Goal: Complete application form: Complete application form

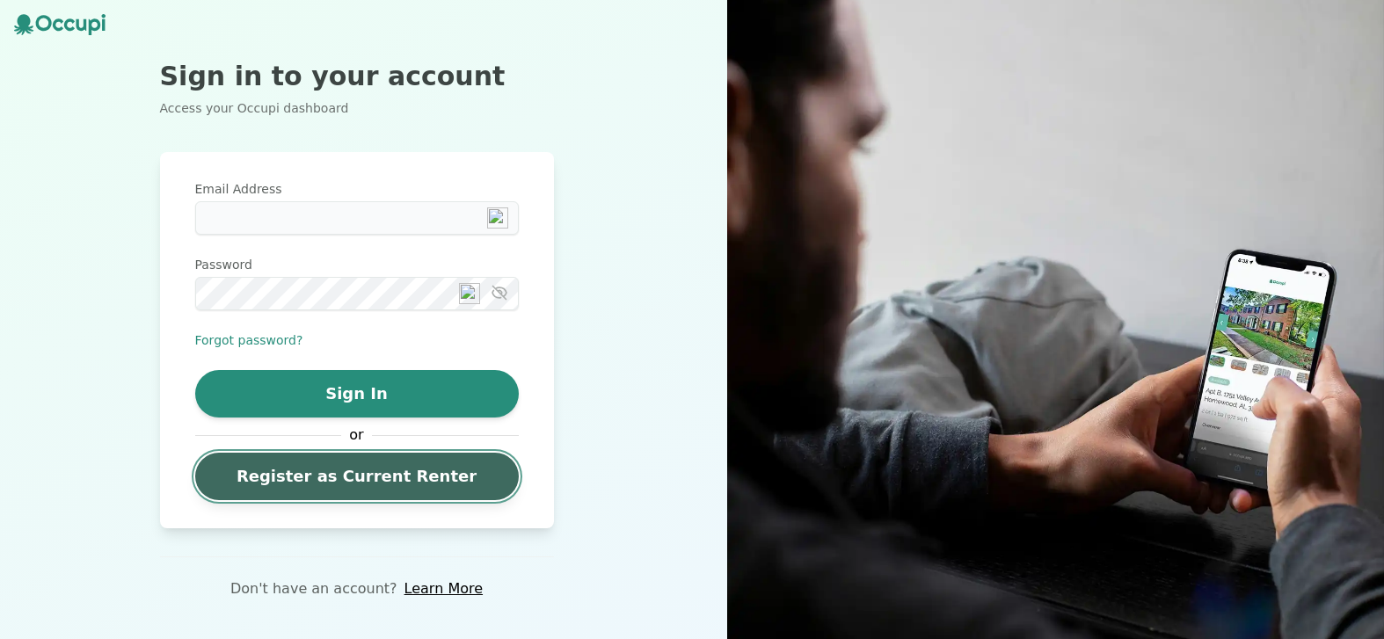
click at [346, 481] on link "Register as Current Renter" at bounding box center [357, 476] width 324 height 47
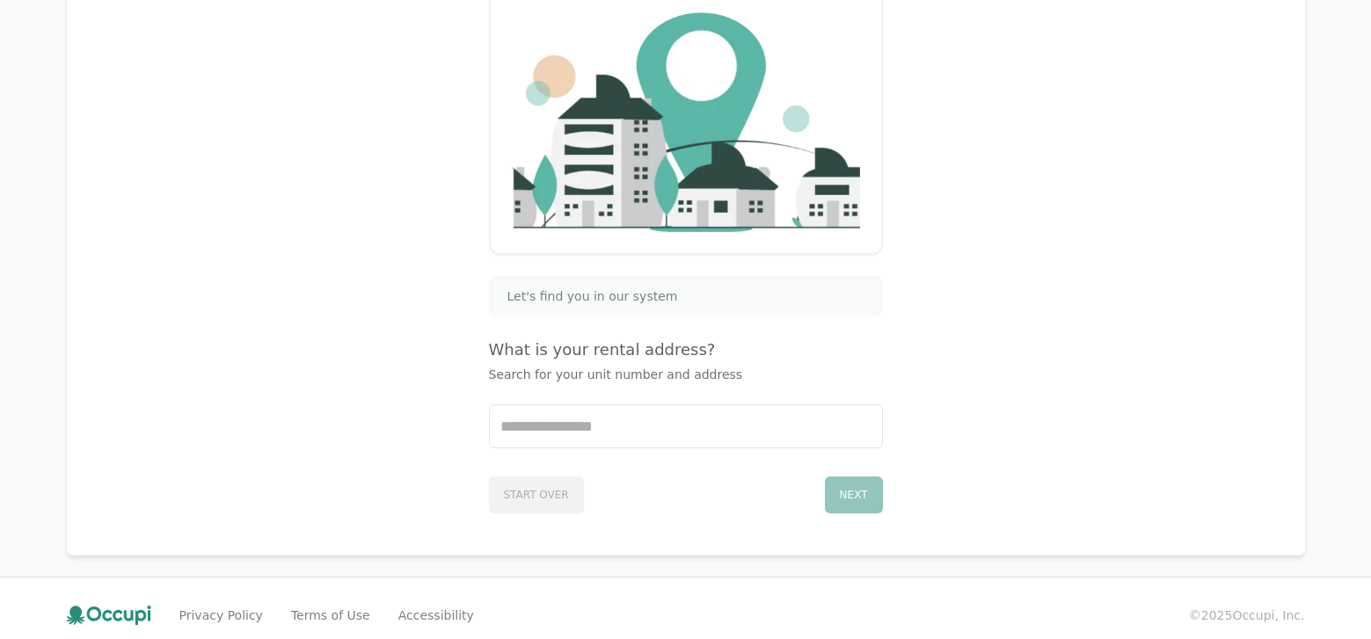
scroll to position [195, 0]
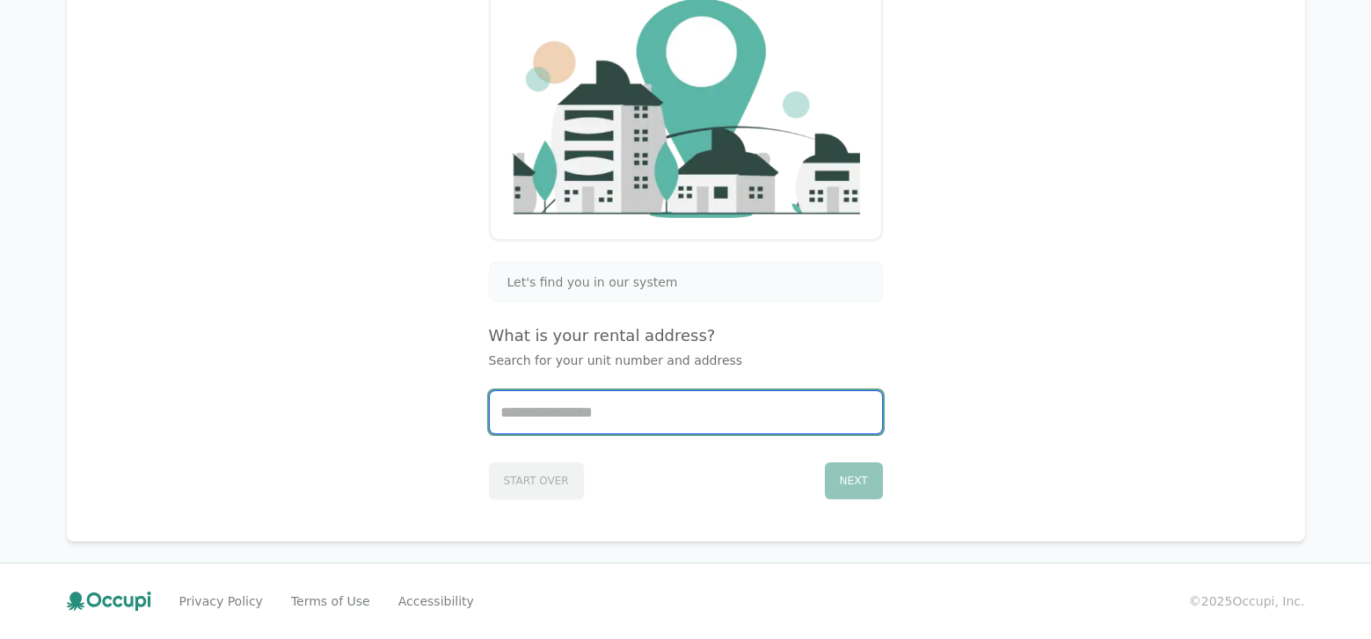
click at [558, 428] on input "Start typing..." at bounding box center [686, 412] width 392 height 42
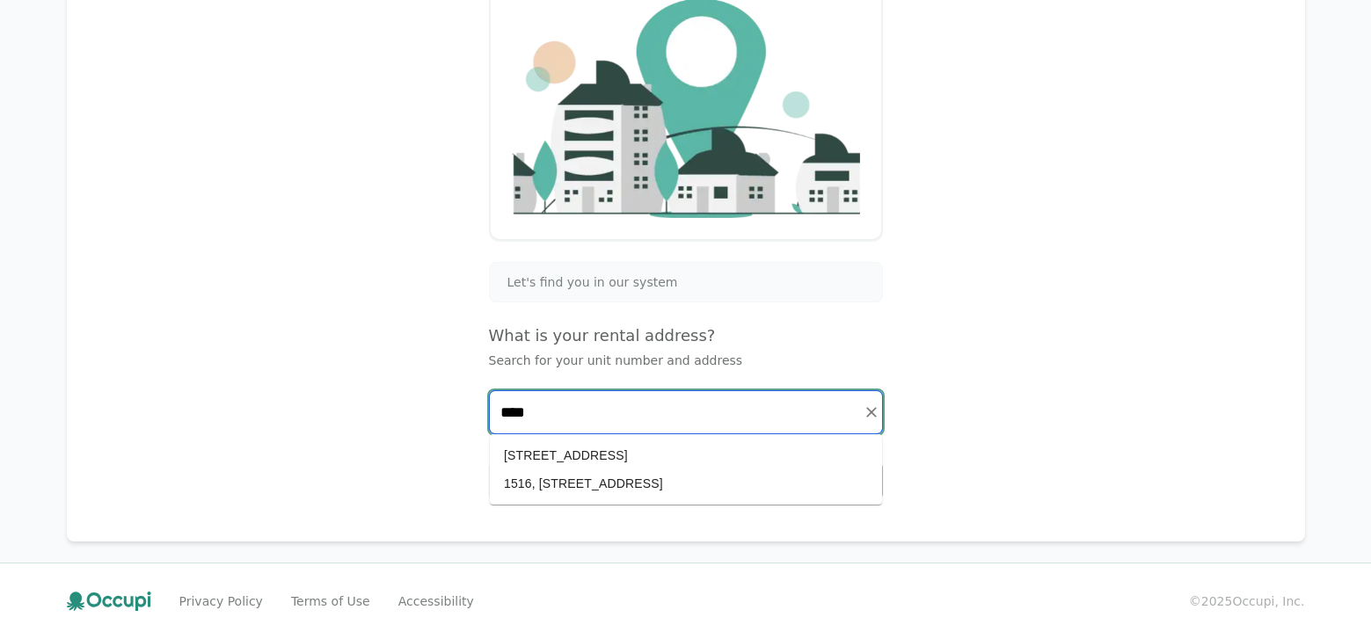
click at [571, 481] on li "1516, [STREET_ADDRESS]" at bounding box center [686, 484] width 392 height 28
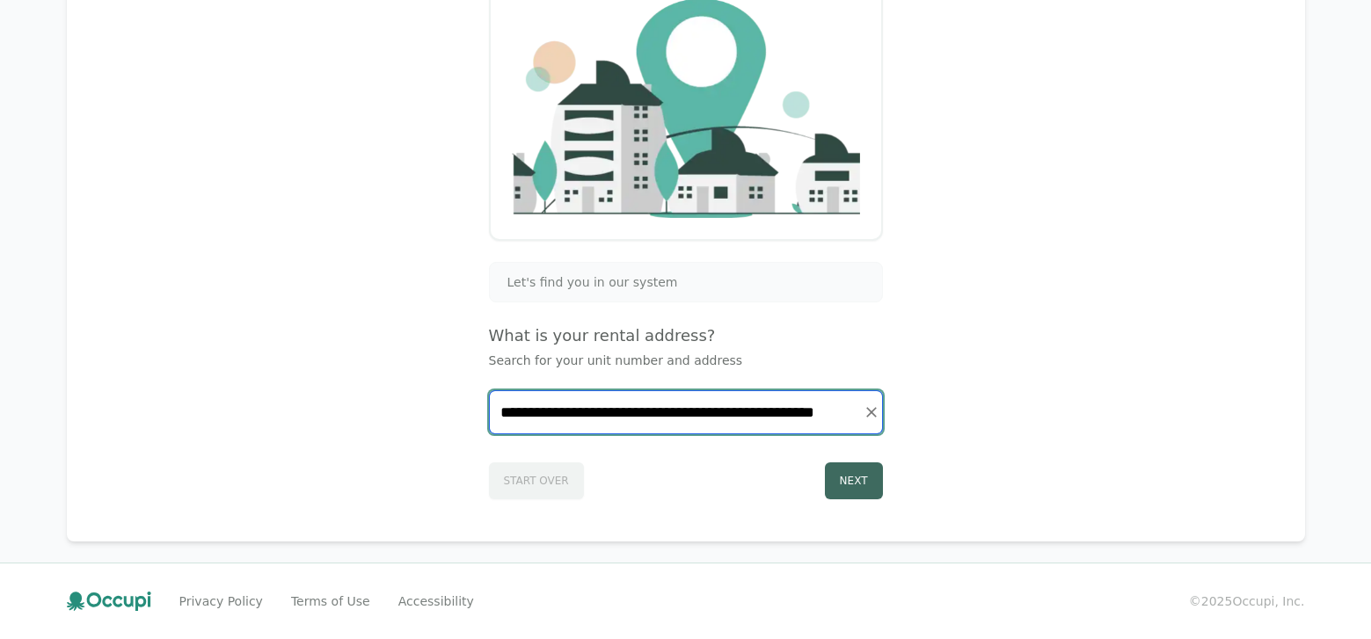
type input "**********"
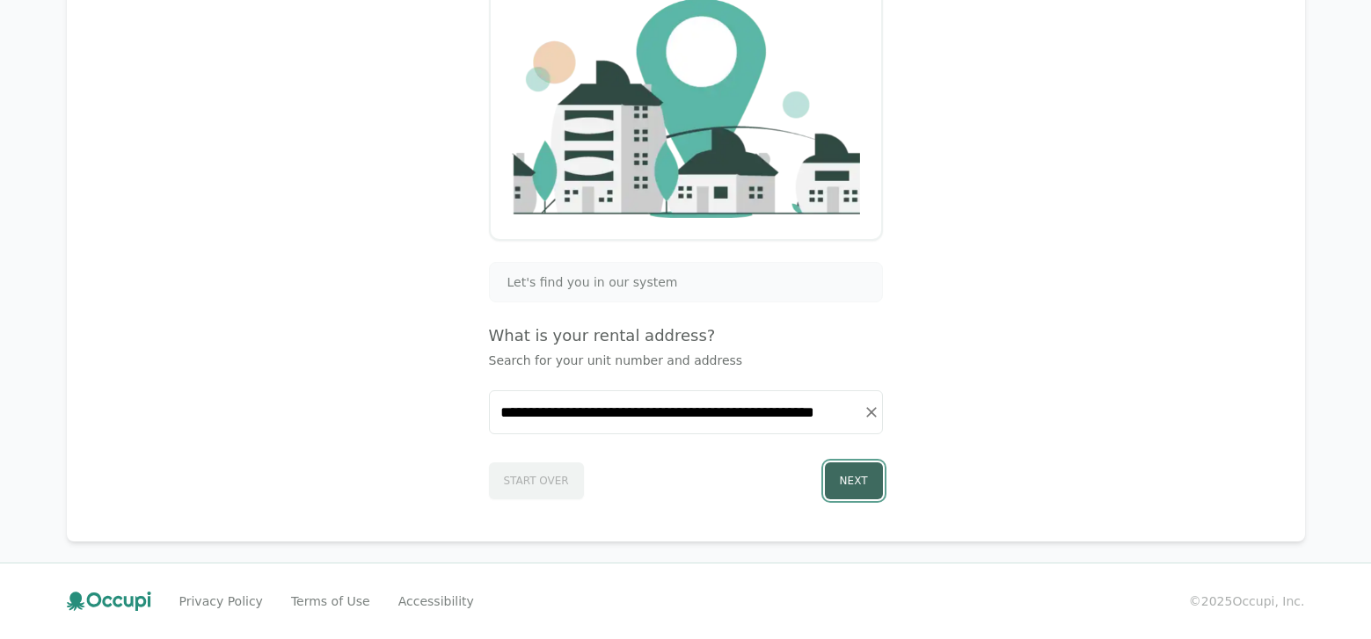
click at [841, 486] on button "Next" at bounding box center [854, 481] width 58 height 37
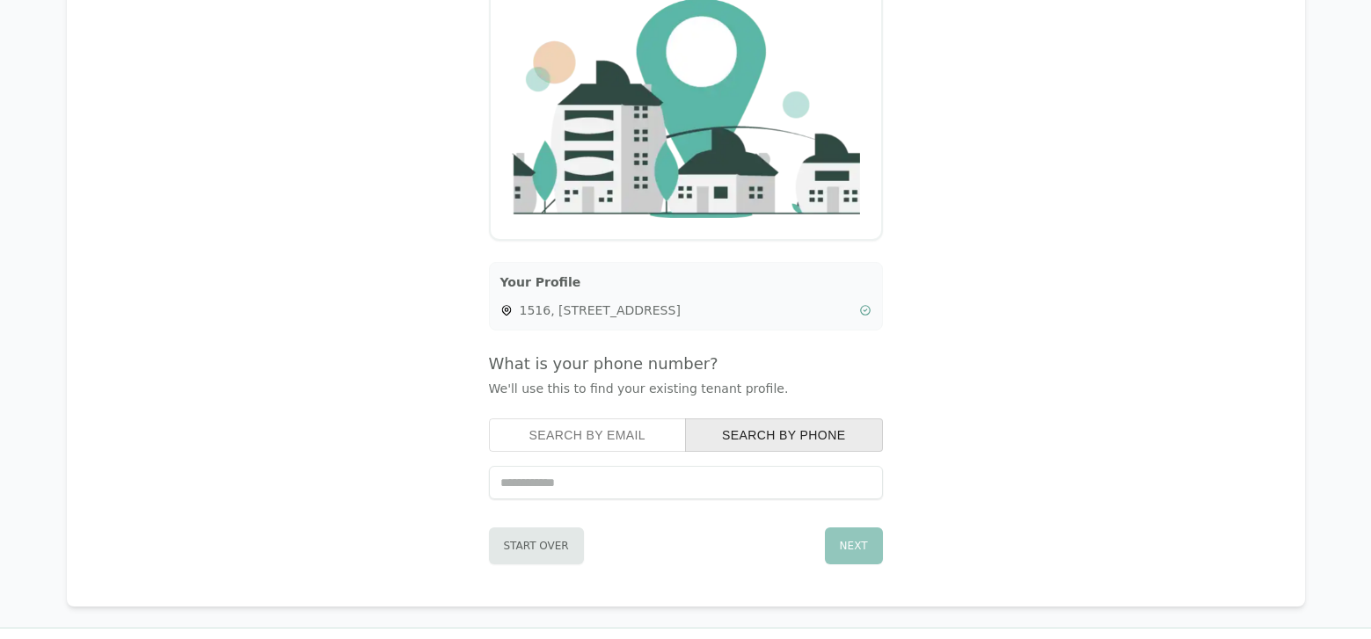
click at [542, 488] on input "tel" at bounding box center [686, 482] width 394 height 33
type input "**********"
click at [858, 547] on button "Next" at bounding box center [854, 546] width 58 height 37
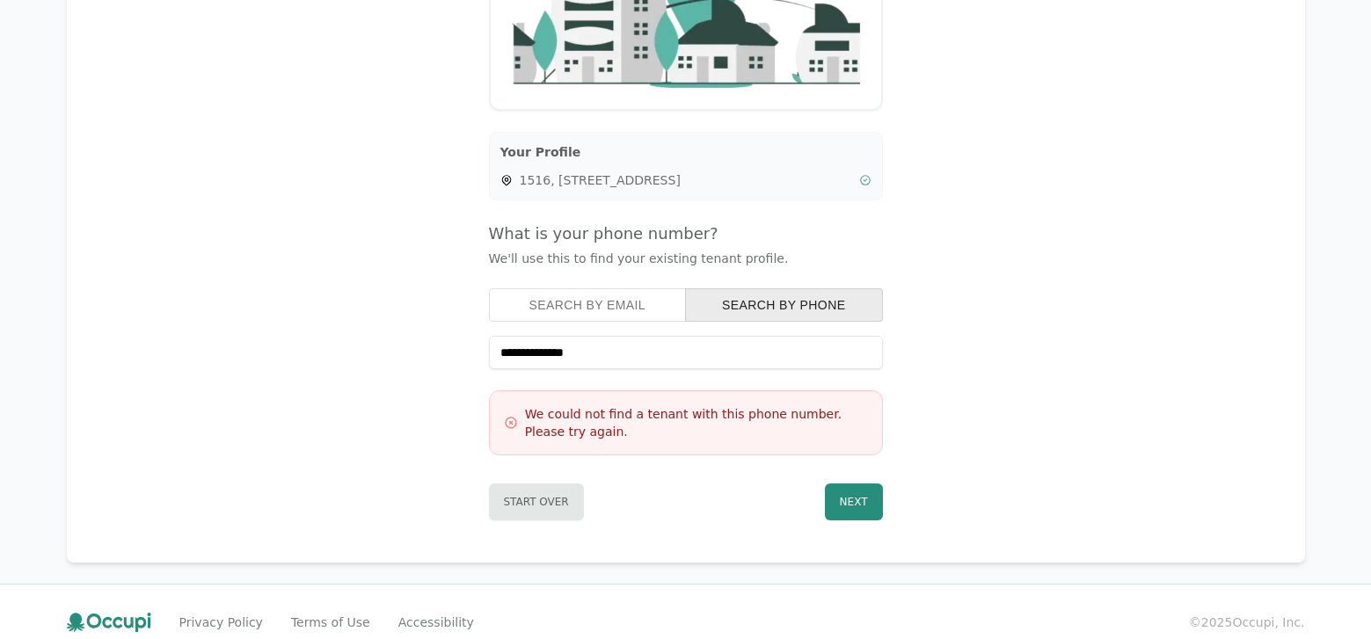
scroll to position [329, 0]
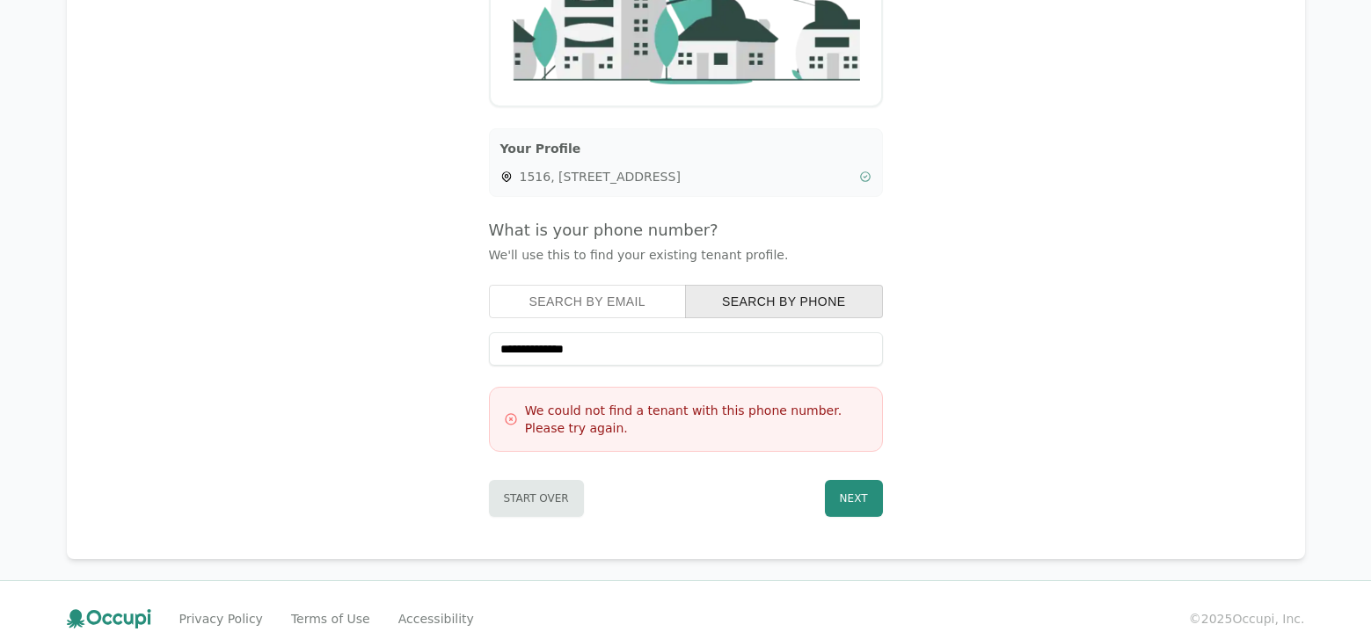
click at [595, 291] on button "Search by Email" at bounding box center [588, 301] width 198 height 33
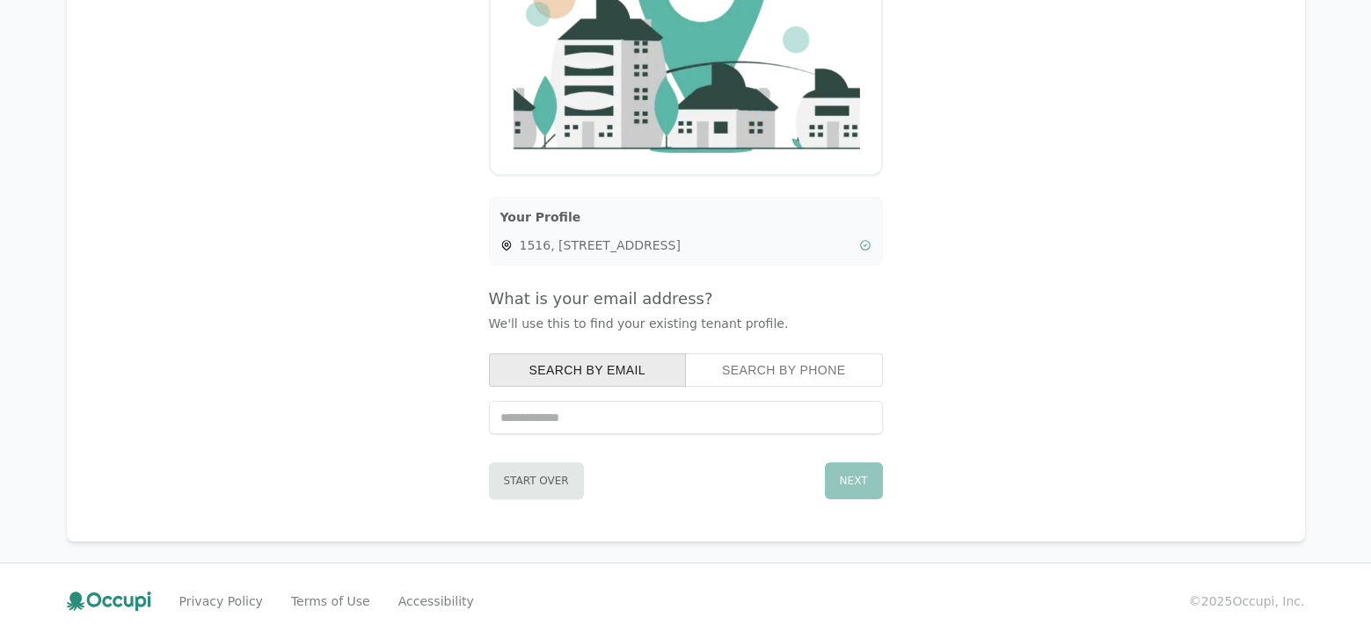
click at [506, 420] on input "text" at bounding box center [686, 417] width 394 height 33
type input "**********"
click at [850, 485] on button "Next" at bounding box center [854, 481] width 58 height 37
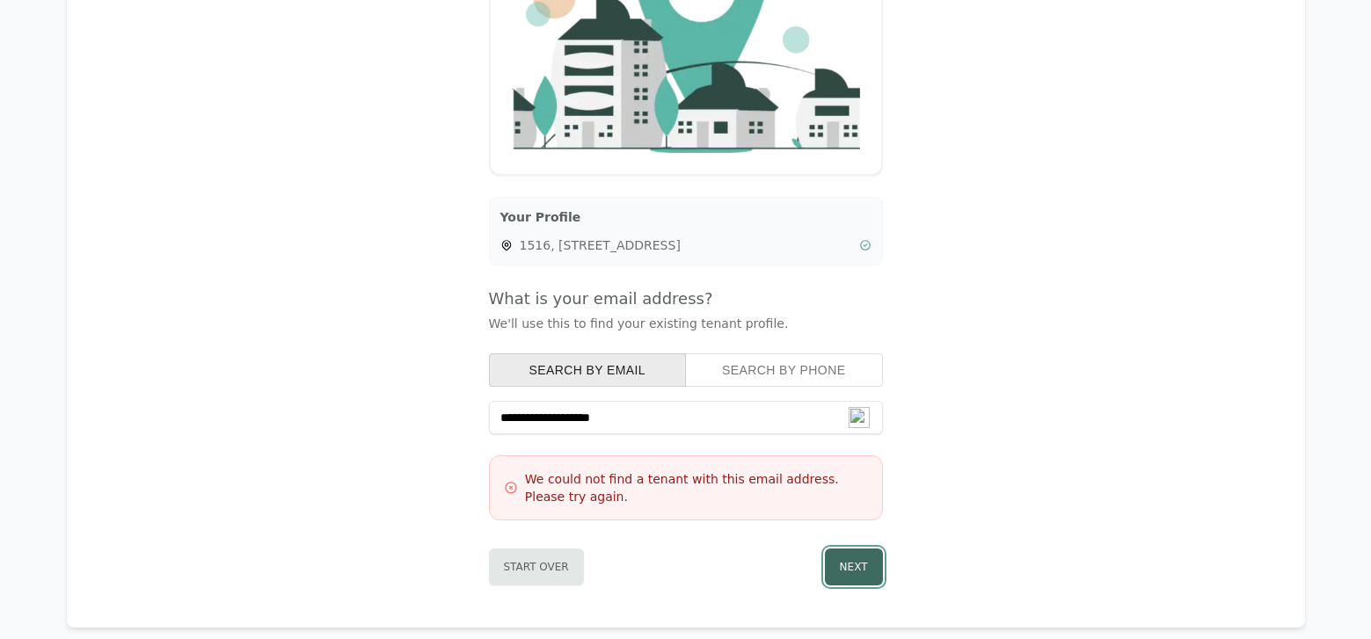
click at [856, 564] on button "Next" at bounding box center [854, 567] width 58 height 37
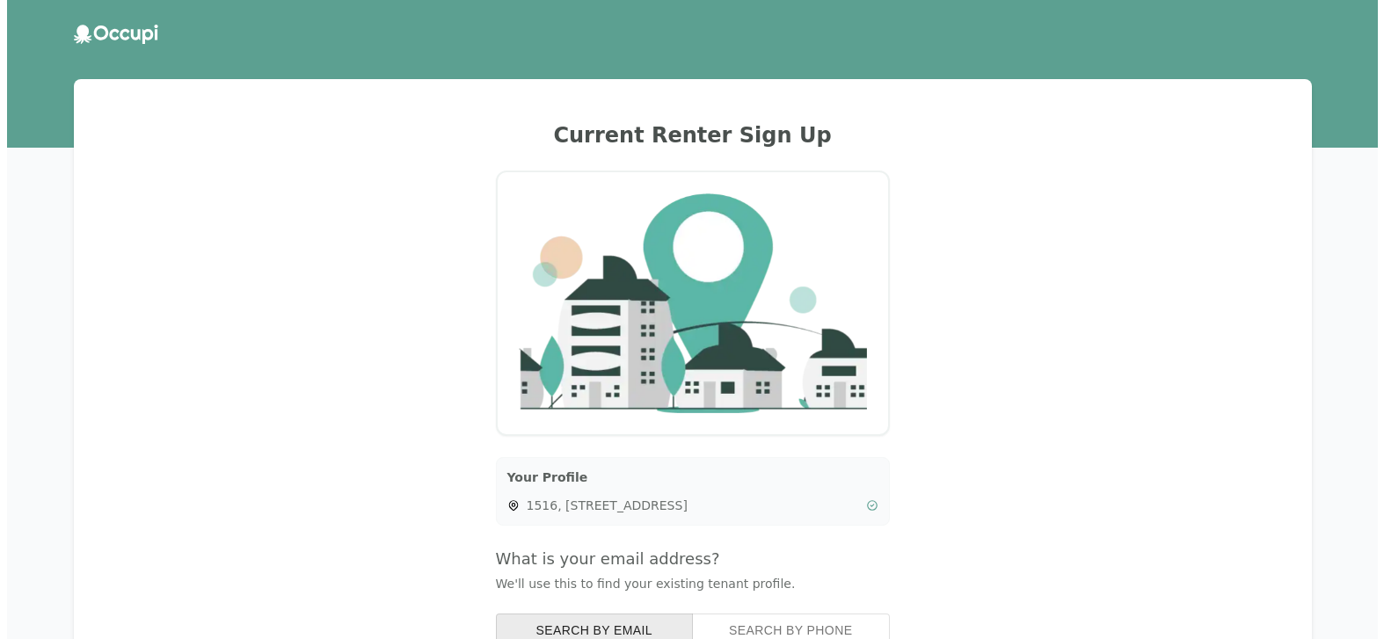
scroll to position [347, 0]
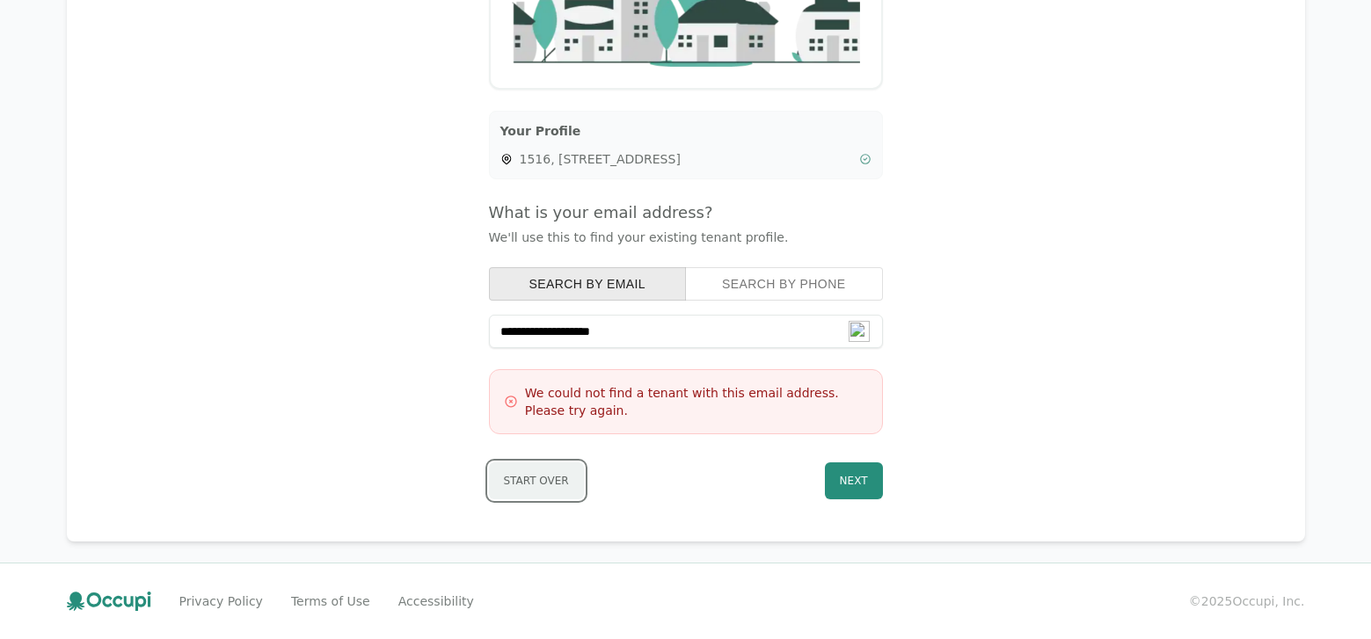
click at [522, 481] on button "Start Over" at bounding box center [536, 481] width 95 height 37
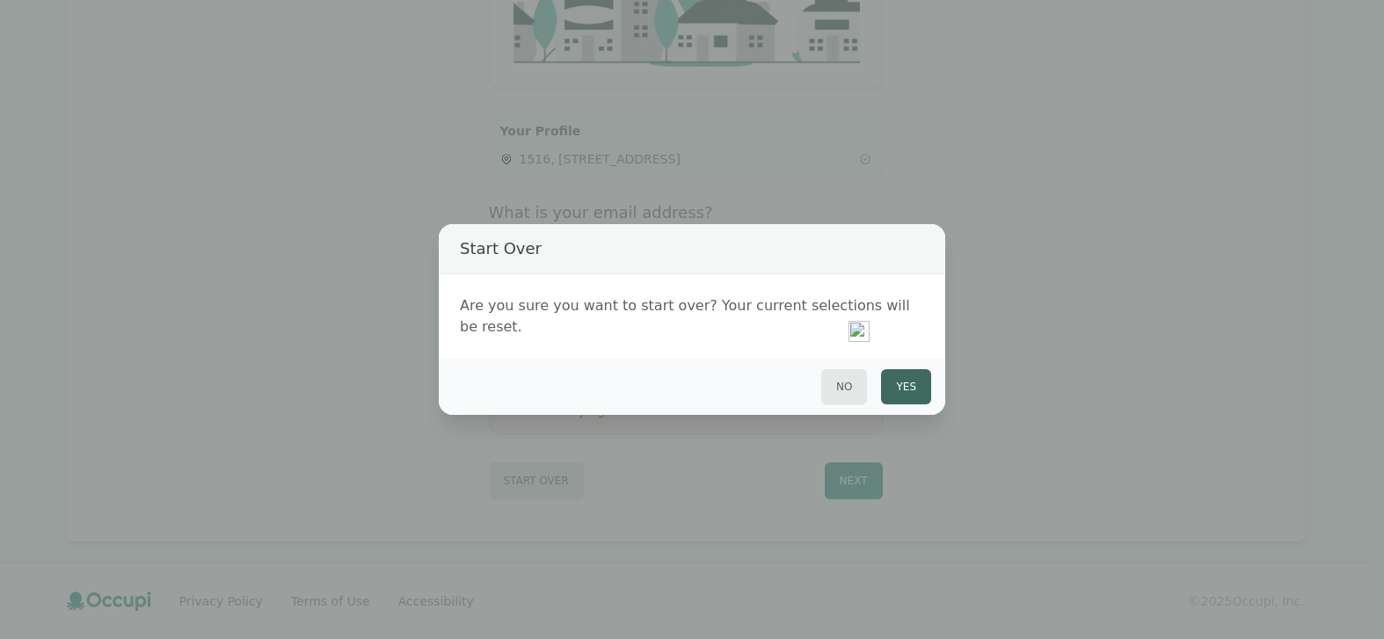
click at [910, 376] on button "Yes" at bounding box center [906, 386] width 50 height 35
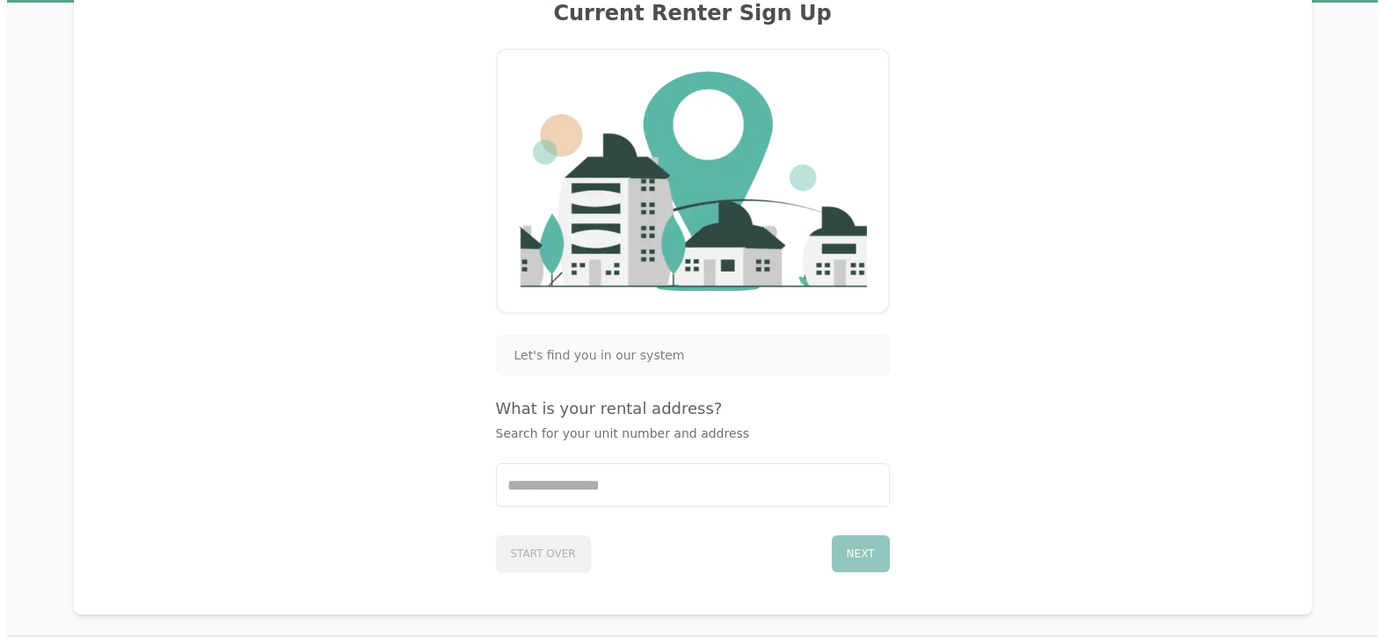
scroll to position [0, 0]
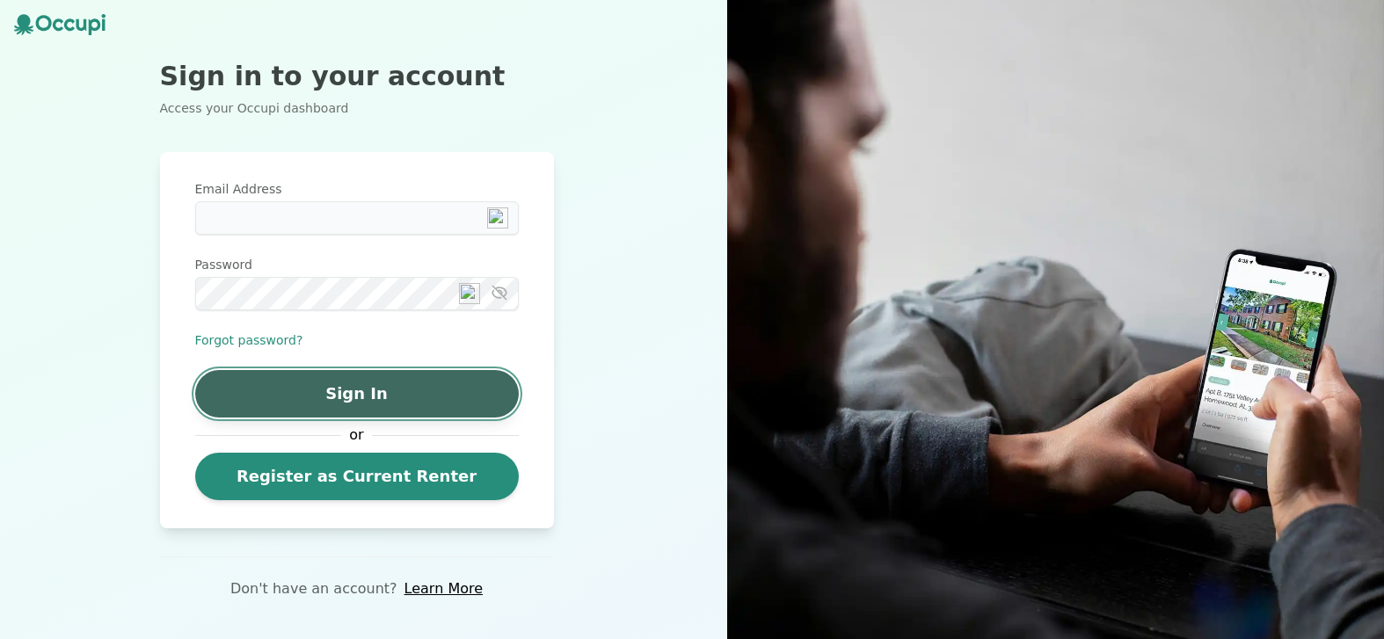
click at [328, 402] on button "Sign In" at bounding box center [357, 393] width 324 height 47
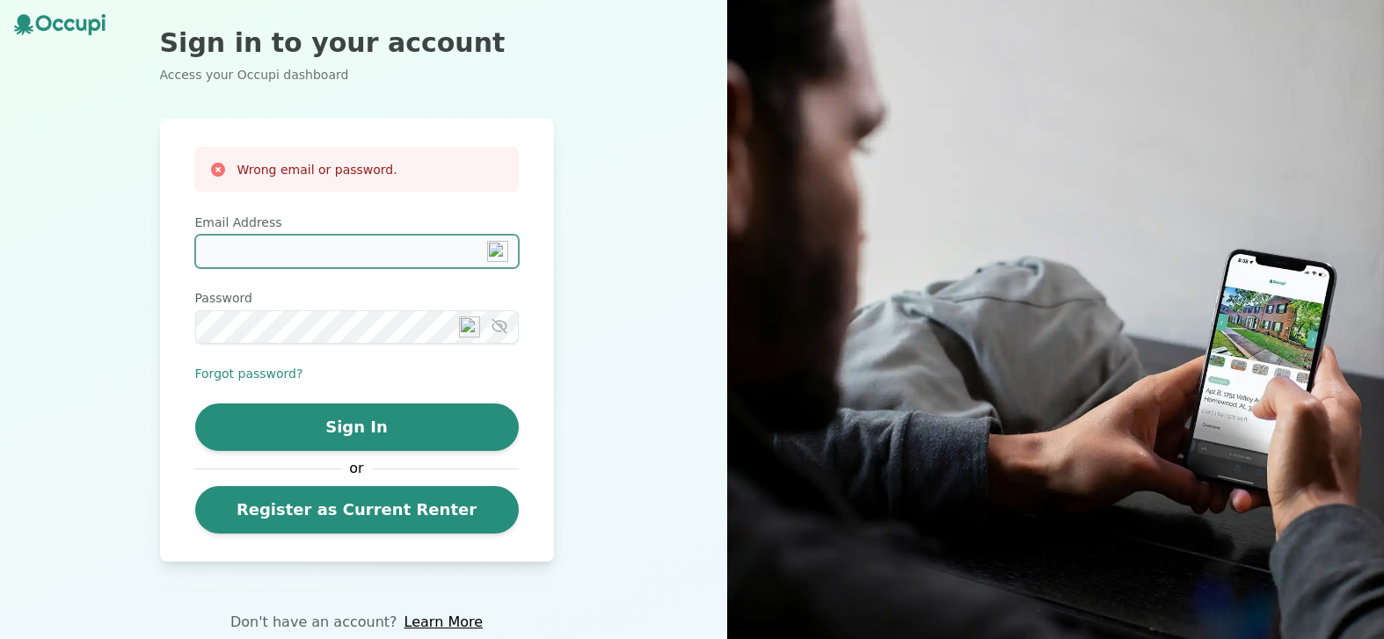
click at [250, 252] on input "Email Address" at bounding box center [357, 251] width 324 height 33
type input "**********"
click at [497, 318] on icon "button" at bounding box center [500, 327] width 18 height 18
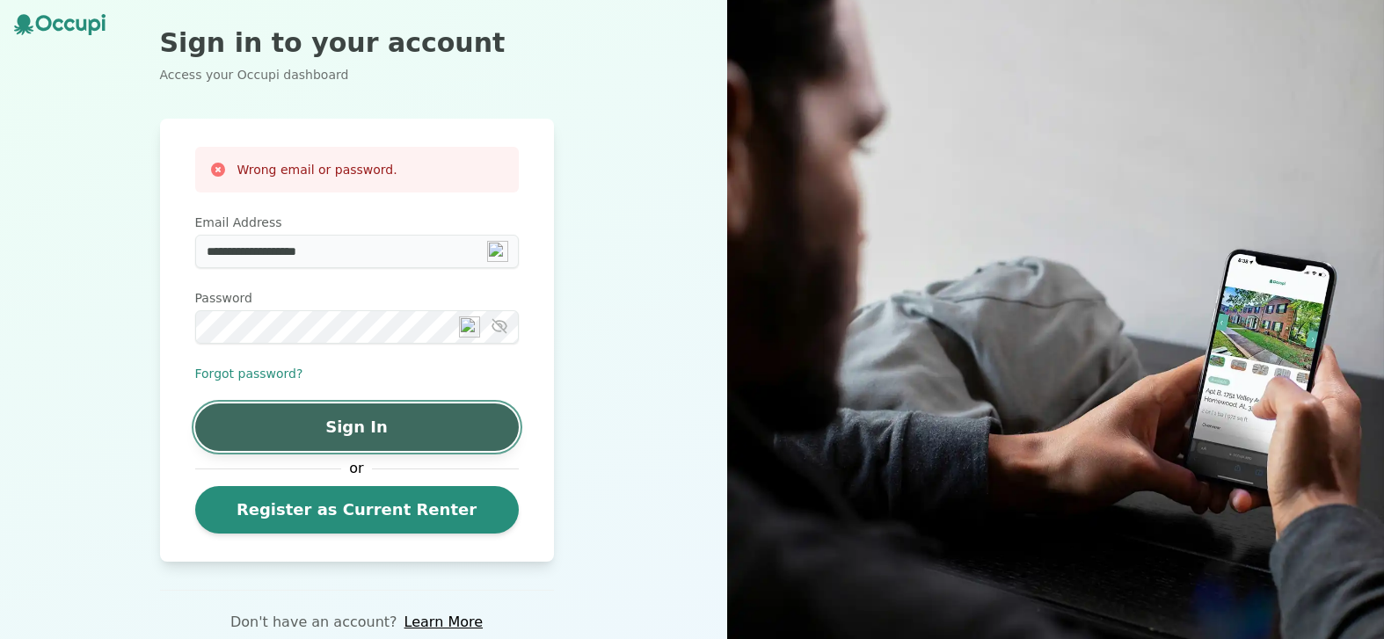
click at [392, 426] on button "Sign In" at bounding box center [357, 427] width 324 height 47
